Goal: Information Seeking & Learning: Learn about a topic

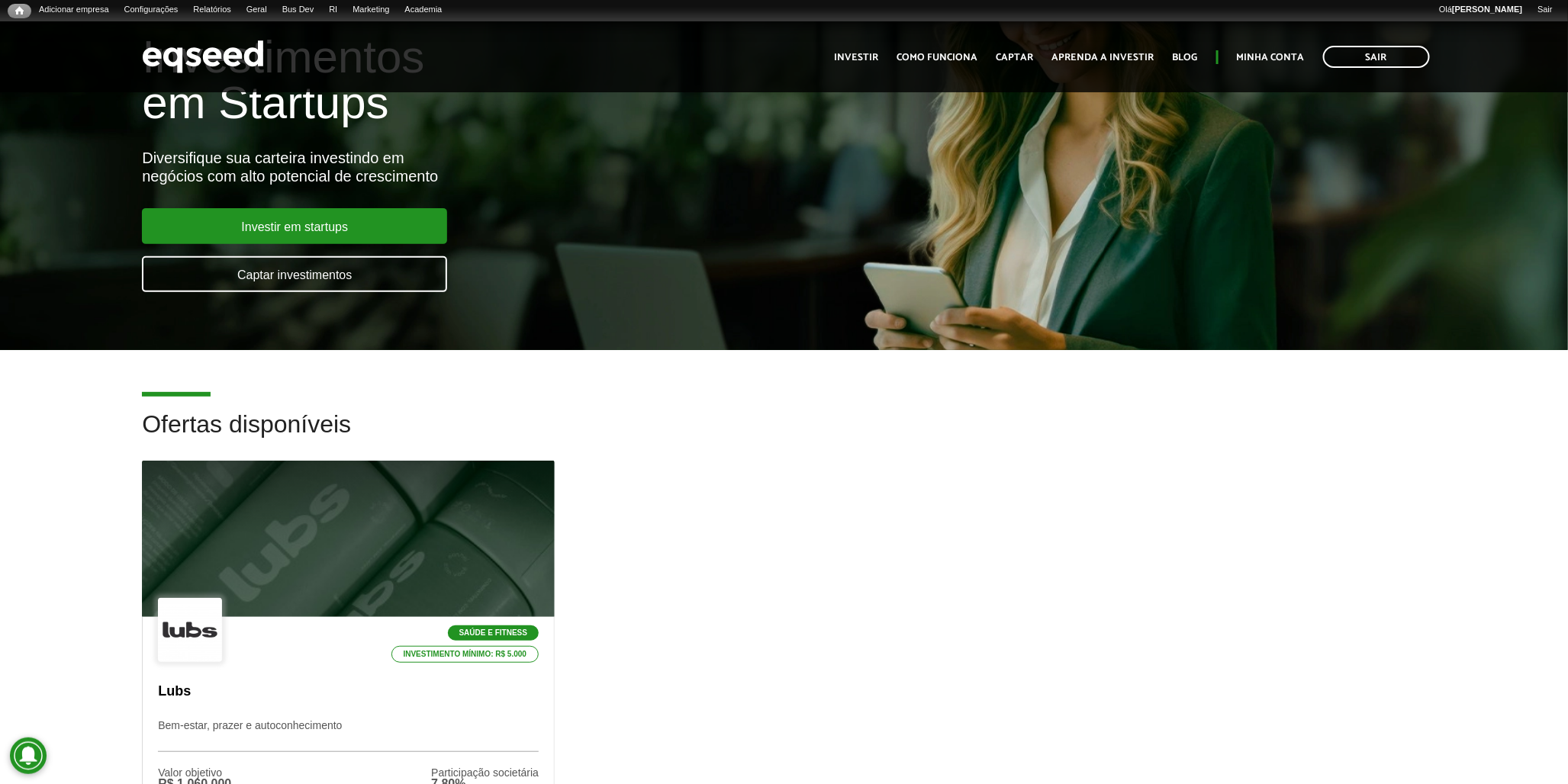
scroll to position [339, 0]
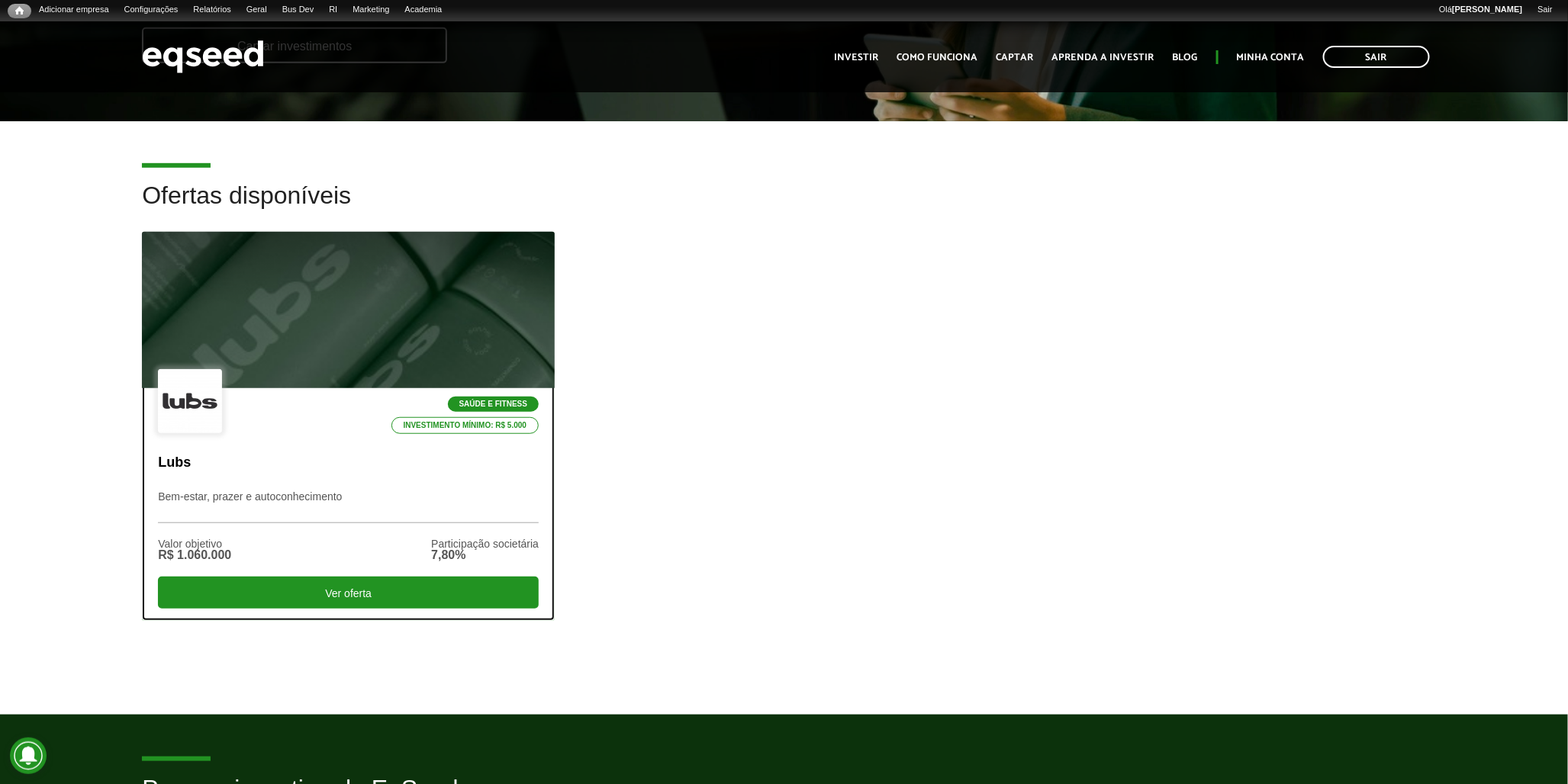
click at [332, 401] on div "Saúde e Fitness Investimento mínimo: R$ 5.000" at bounding box center [348, 402] width 381 height 66
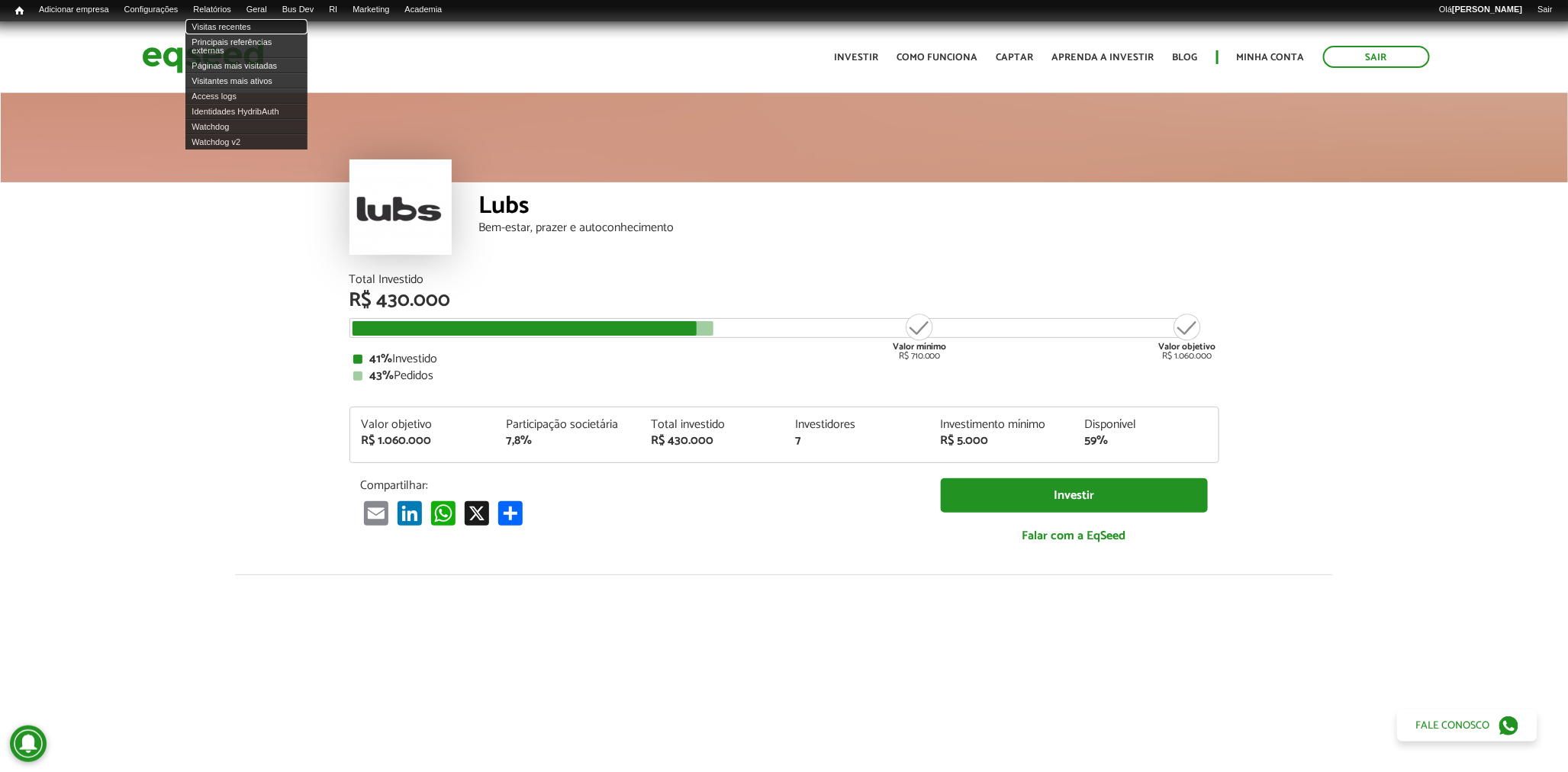
click at [225, 27] on link "Visitas recentes" at bounding box center [246, 27] width 122 height 15
click at [229, 125] on link "Watchdog" at bounding box center [246, 127] width 122 height 15
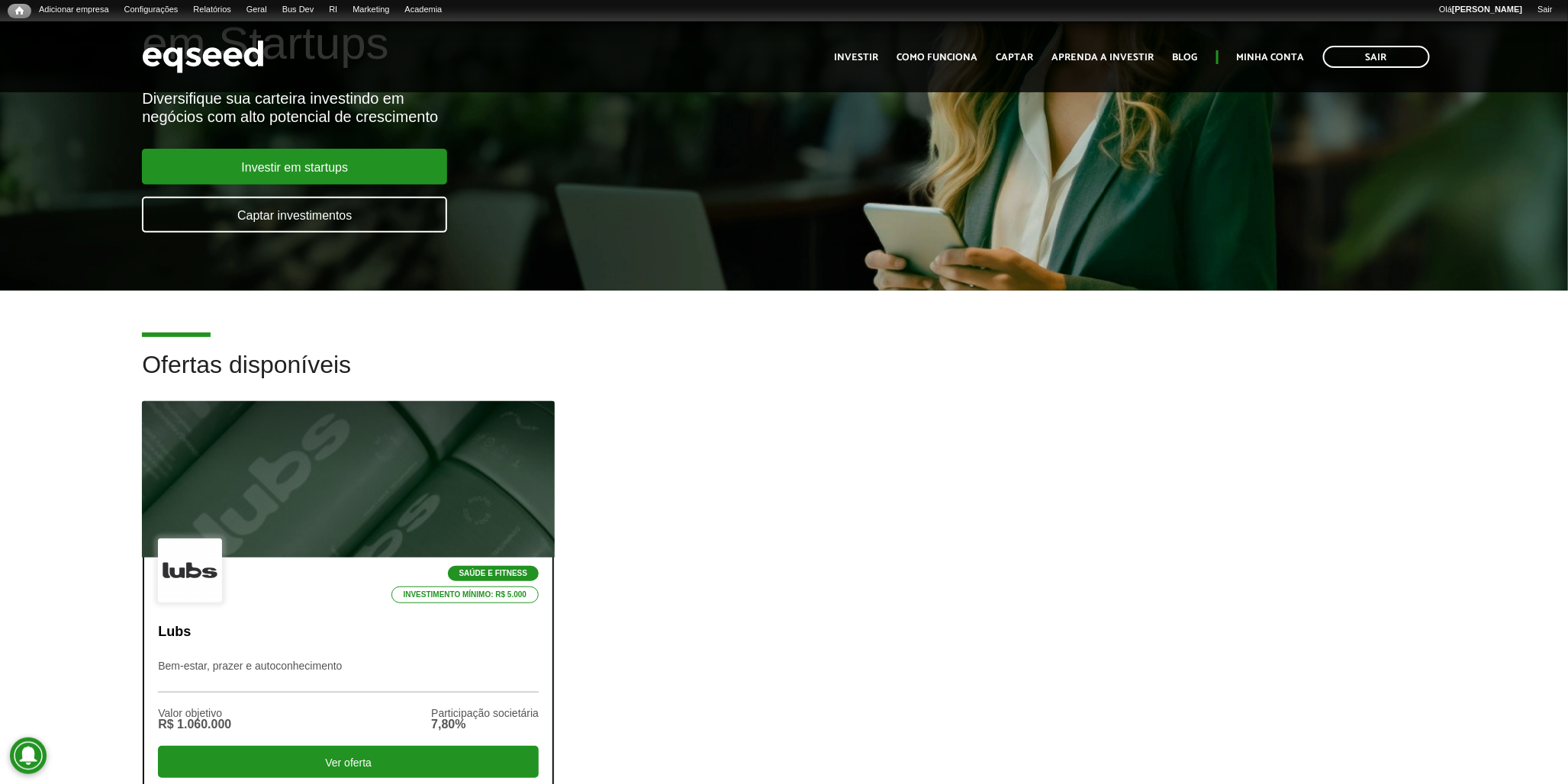
click at [273, 435] on div at bounding box center [348, 480] width 495 height 188
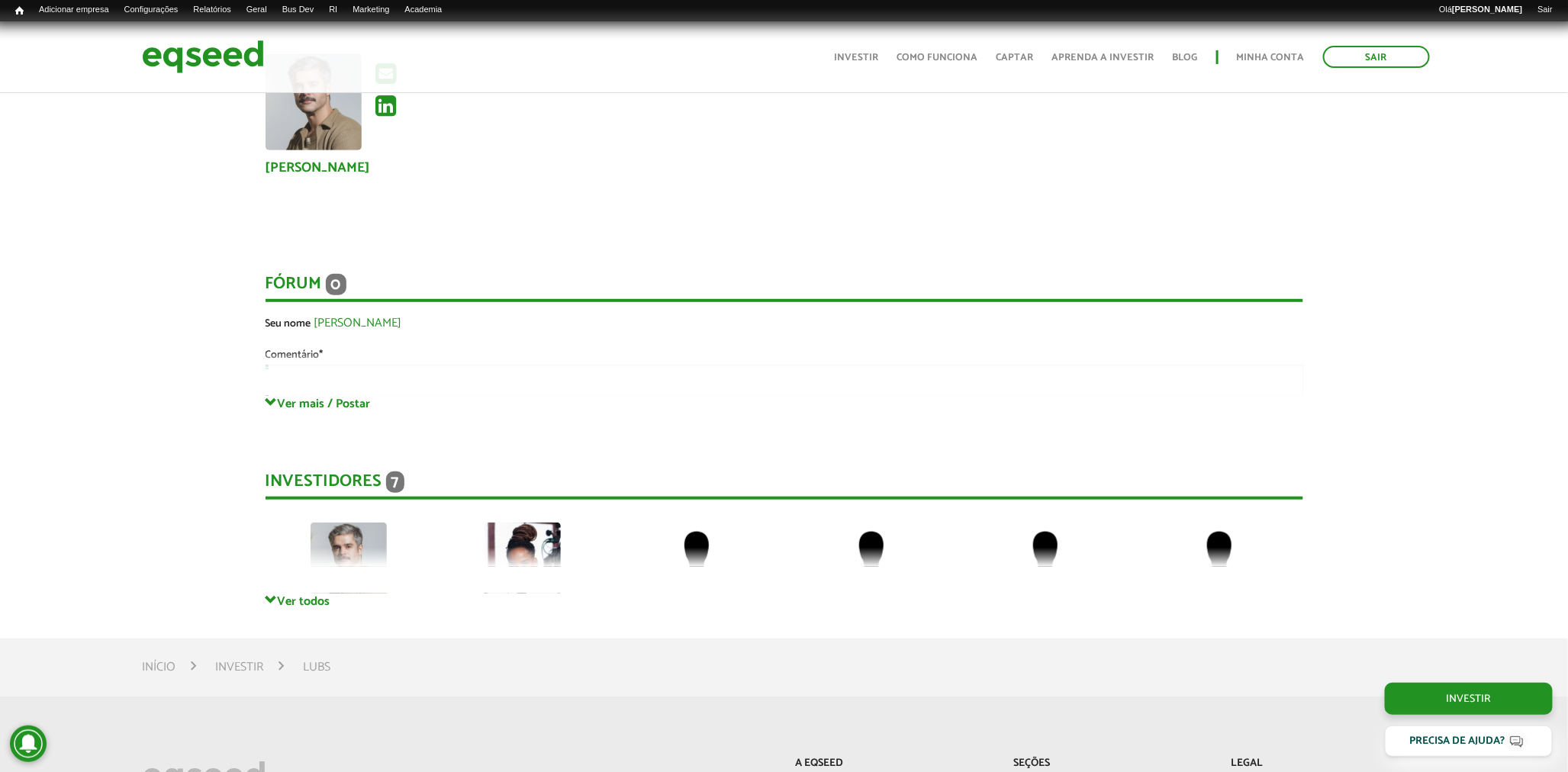
scroll to position [3222, 0]
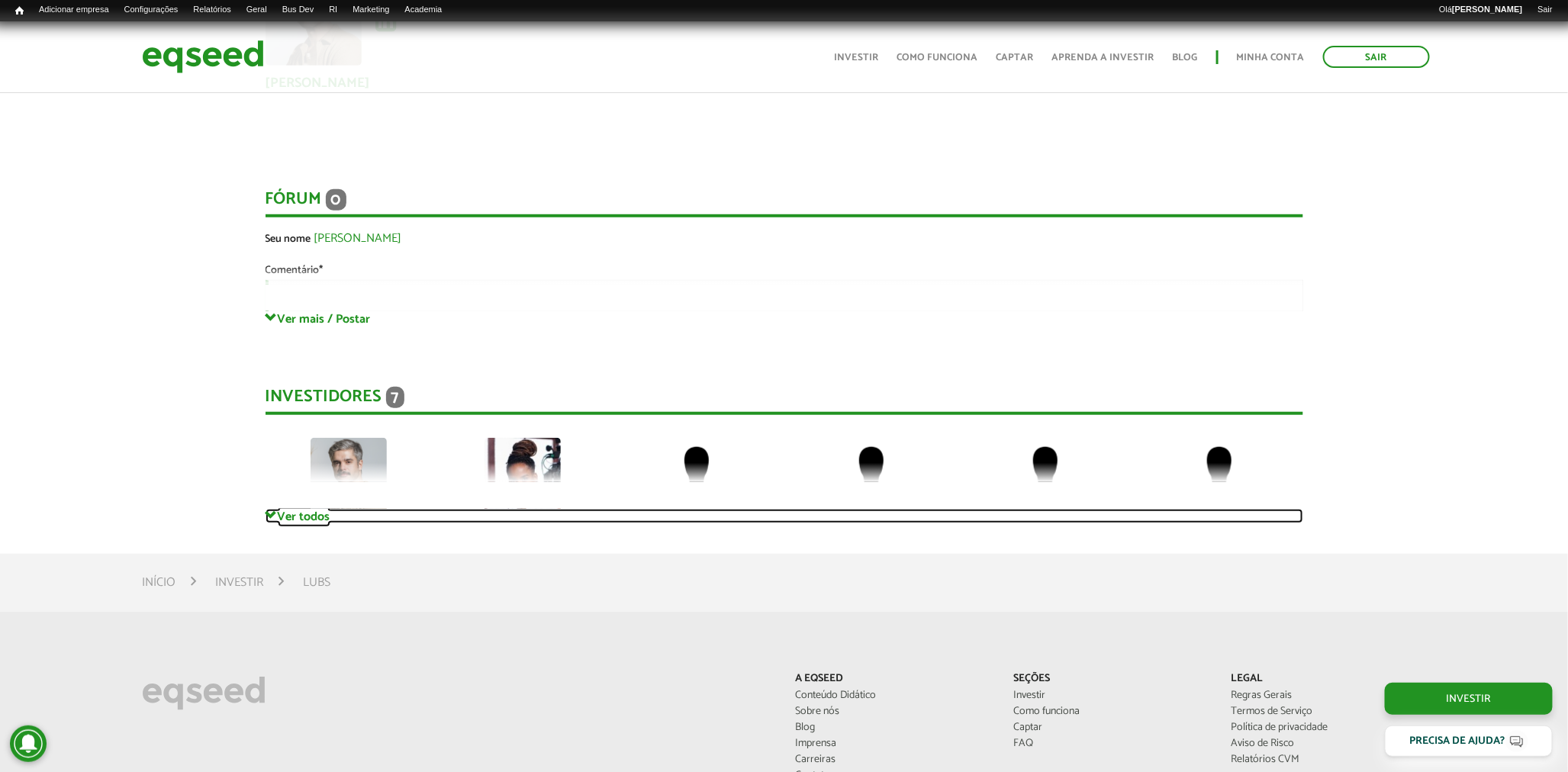
click at [313, 511] on link "Ver todos" at bounding box center [784, 516] width 1038 height 15
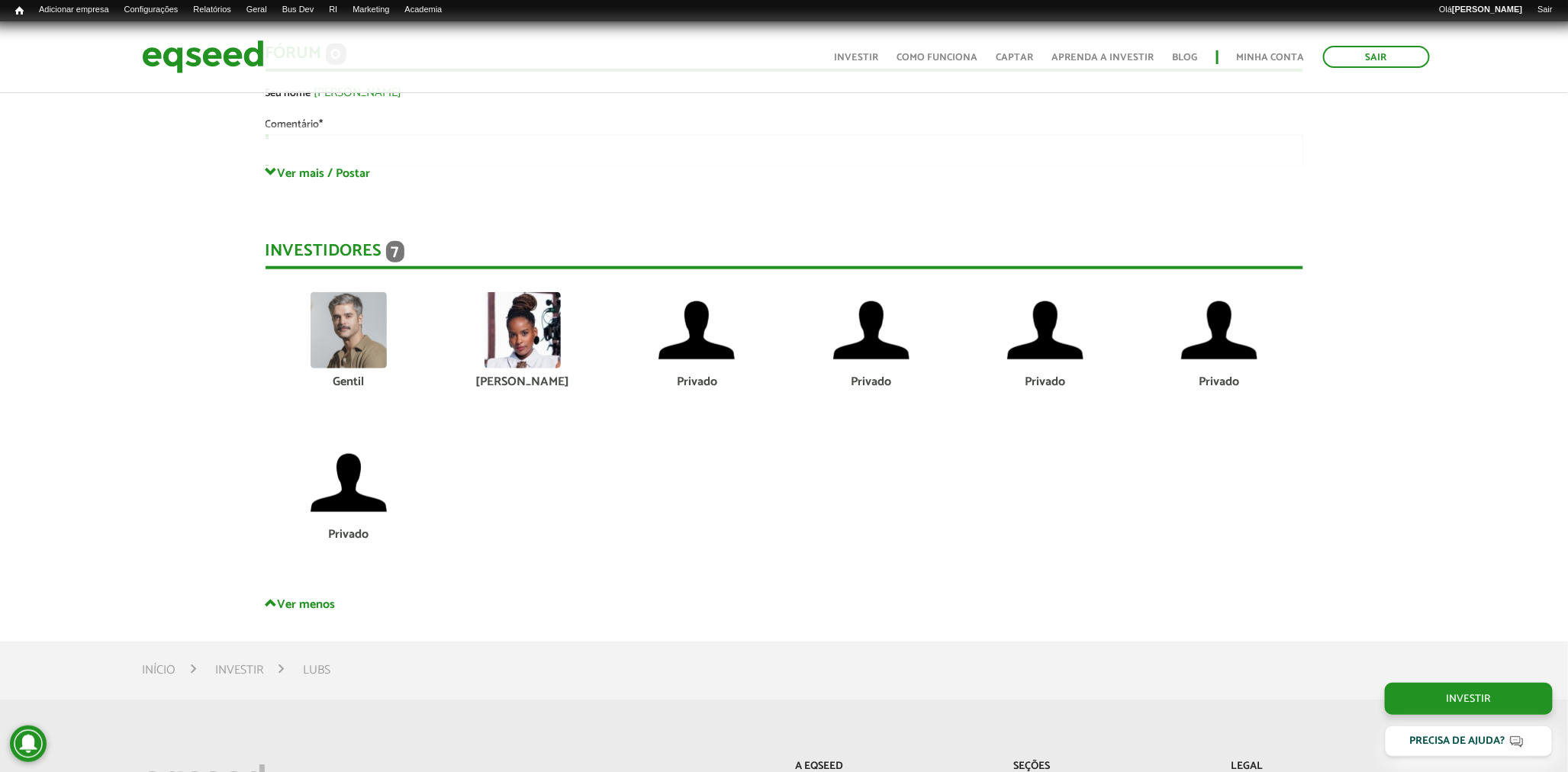
scroll to position [3391, 0]
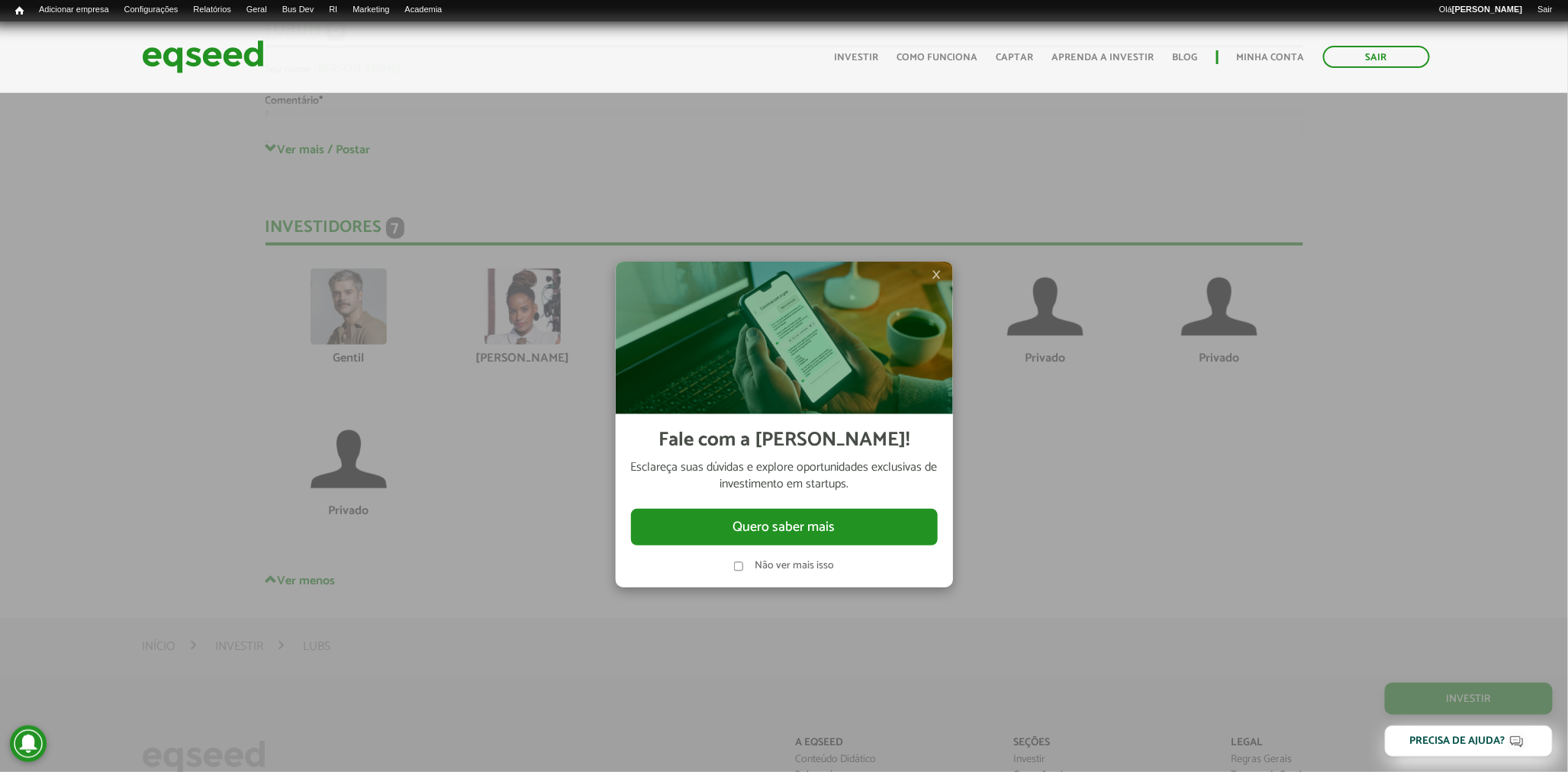
click at [937, 270] on span "×" at bounding box center [937, 275] width 9 height 18
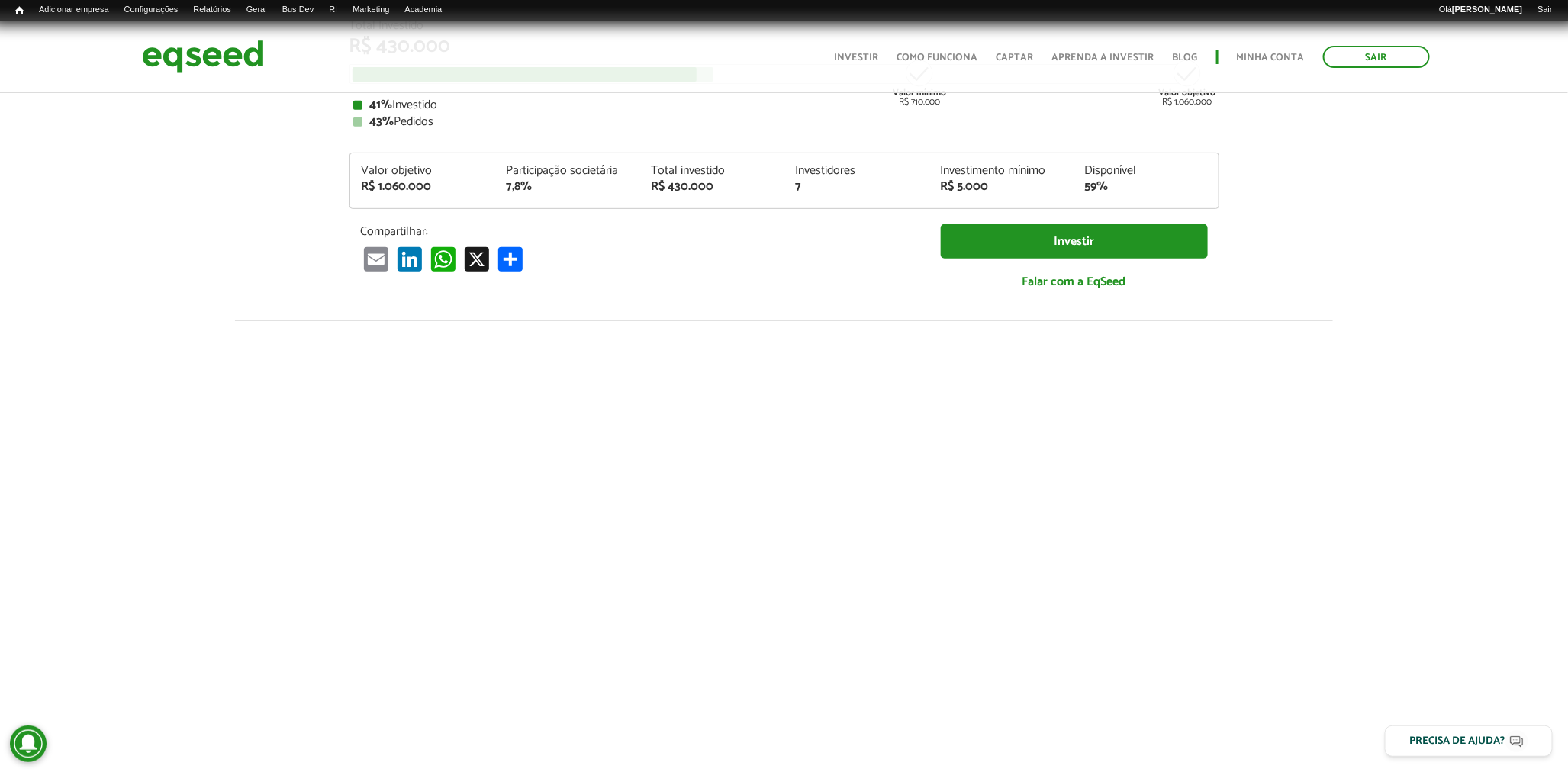
scroll to position [0, 0]
